Goal: Book appointment/travel/reservation

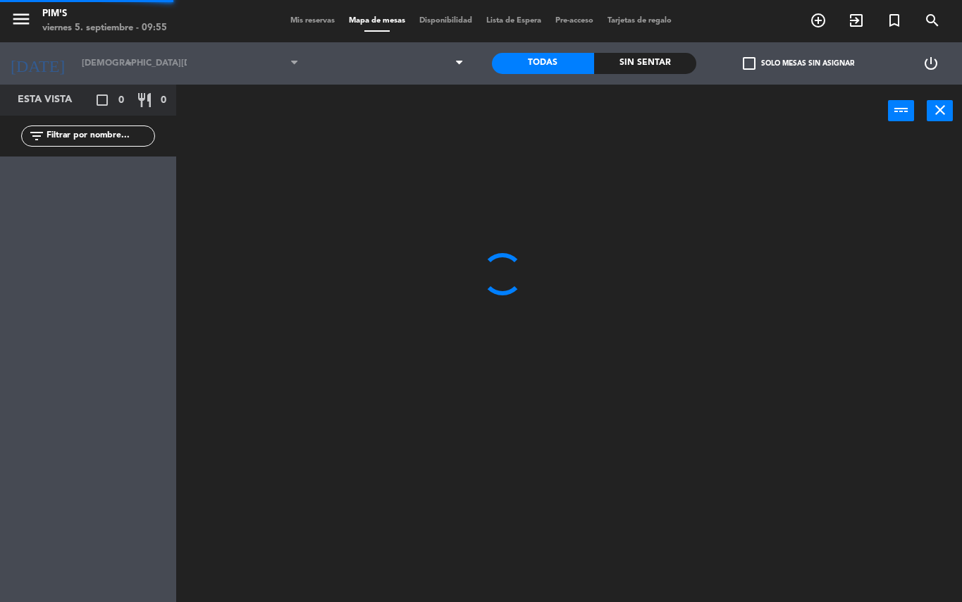
type input "[DATE]"
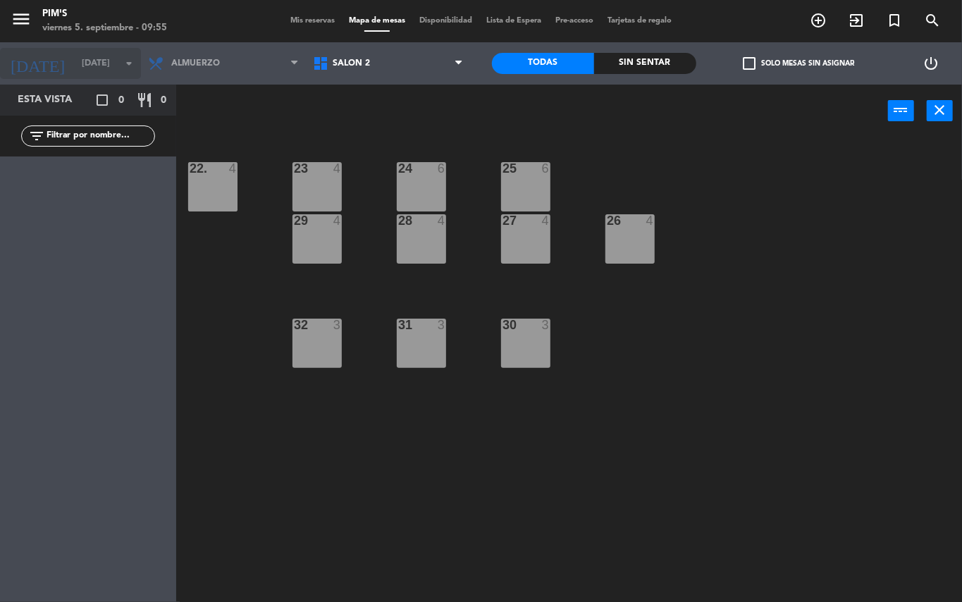
click at [127, 56] on icon "arrow_drop_down" at bounding box center [129, 63] width 17 height 17
click at [130, 63] on icon "arrow_drop_down" at bounding box center [129, 63] width 17 height 17
click at [135, 57] on icon "arrow_drop_down" at bounding box center [129, 63] width 17 height 17
click at [134, 66] on icon "arrow_drop_down" at bounding box center [129, 63] width 17 height 17
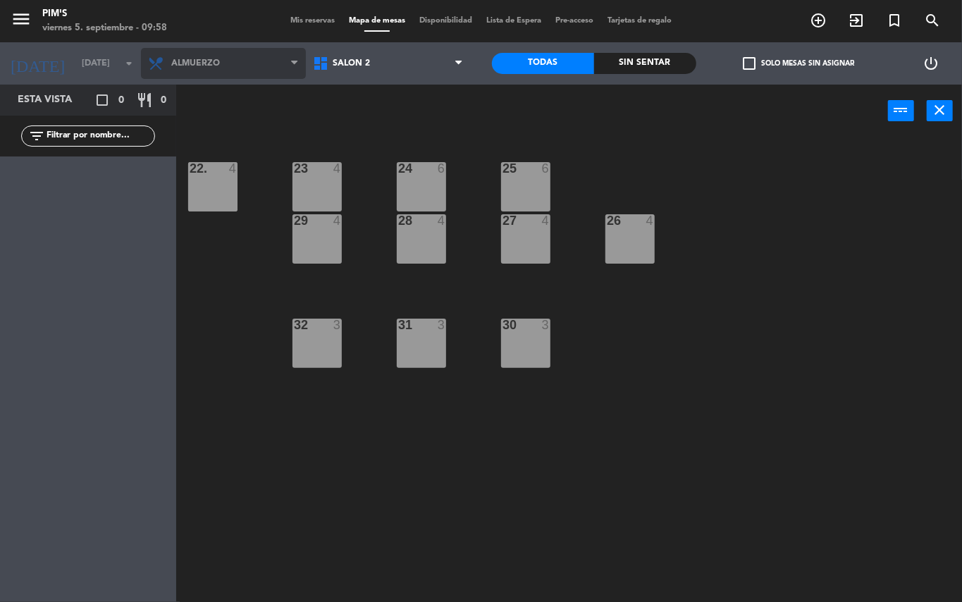
click at [209, 56] on span "Almuerzo" at bounding box center [223, 63] width 165 height 31
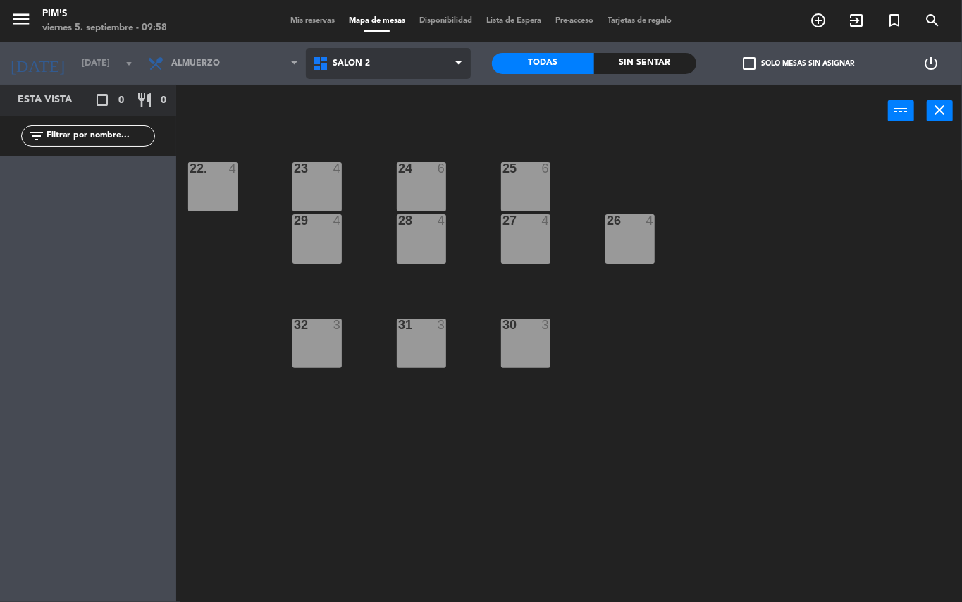
click at [391, 71] on span "Salón 2" at bounding box center [388, 63] width 165 height 31
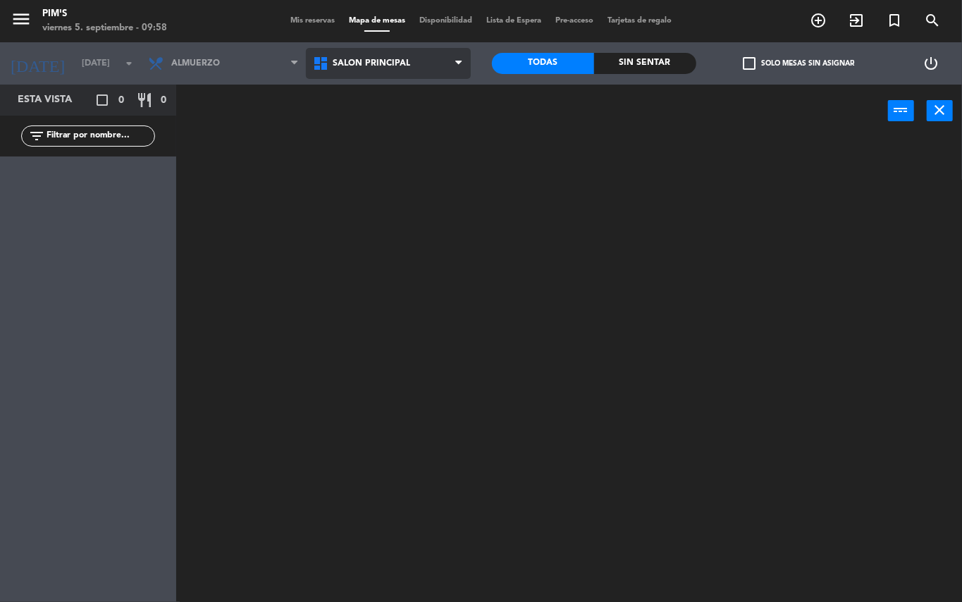
click at [381, 118] on ng-component "menu Pim's [DATE] 5. septiembre - 09:58 Mis reservas Mapa de mesas Disponibilid…" at bounding box center [481, 301] width 962 height 602
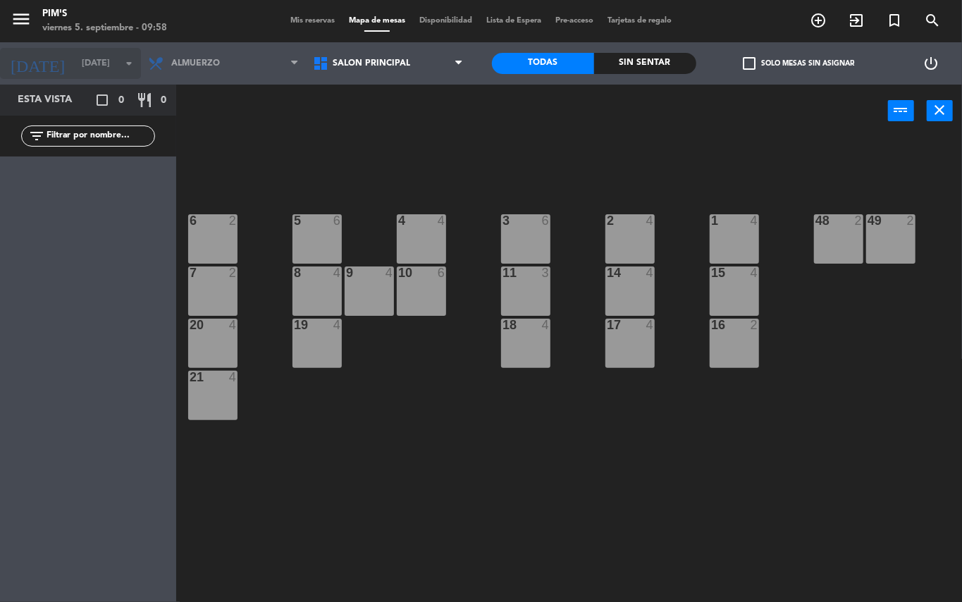
click at [82, 63] on input "[DATE]" at bounding box center [134, 63] width 119 height 24
click at [94, 40] on div "menu Pim's [DATE] 5. septiembre - 09:58 Mis reservas Mapa de mesas Disponibilid…" at bounding box center [481, 21] width 962 height 42
click at [74, 17] on div "Pim's" at bounding box center [104, 14] width 125 height 14
click at [107, 49] on div "[DATE] [DATE] arrow_drop_down" at bounding box center [70, 63] width 141 height 42
click at [107, 49] on div "[DATE] [DATE] arrow_drop_down" at bounding box center [70, 63] width 141 height 31
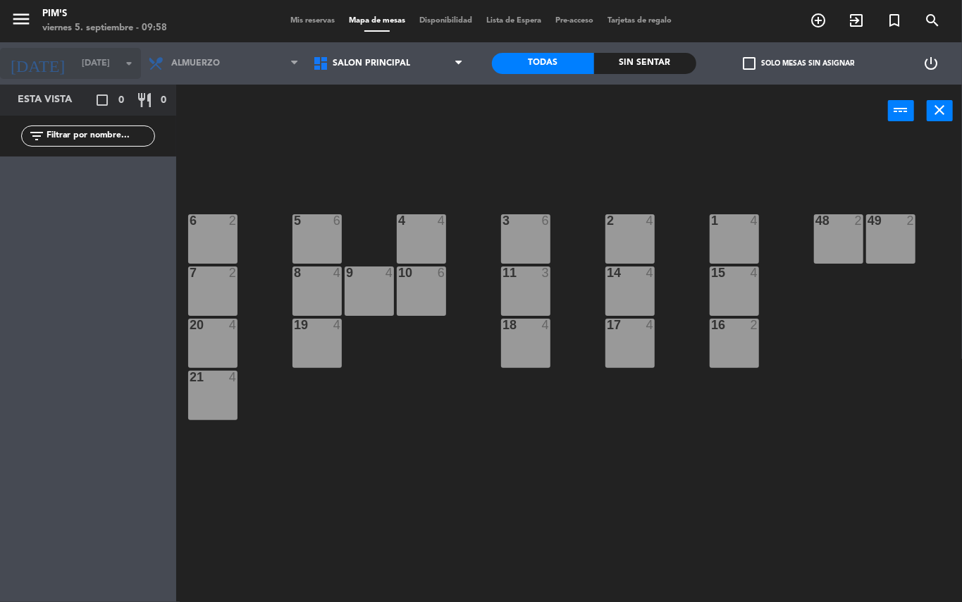
click at [107, 49] on div "[DATE] [DATE] arrow_drop_down" at bounding box center [70, 63] width 141 height 31
